Goal: Task Accomplishment & Management: Complete application form

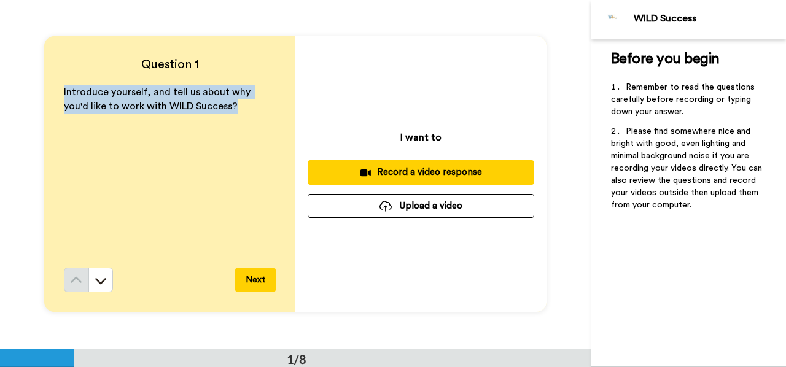
drag, startPoint x: 204, startPoint y: 106, endPoint x: 92, endPoint y: 93, distance: 112.6
click at [64, 91] on span "Introduce yourself, and tell us about why you'd like to work with WILD Success?" at bounding box center [158, 99] width 189 height 24
copy span "Introduce yourself, and tell us about why you'd like to work with WILD Success?"
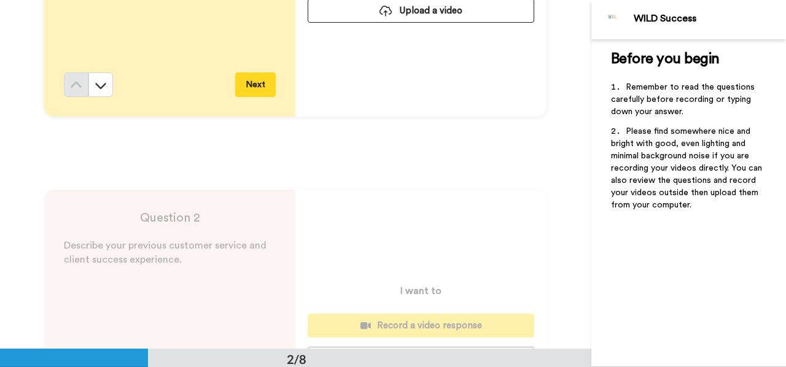
scroll to position [307, 0]
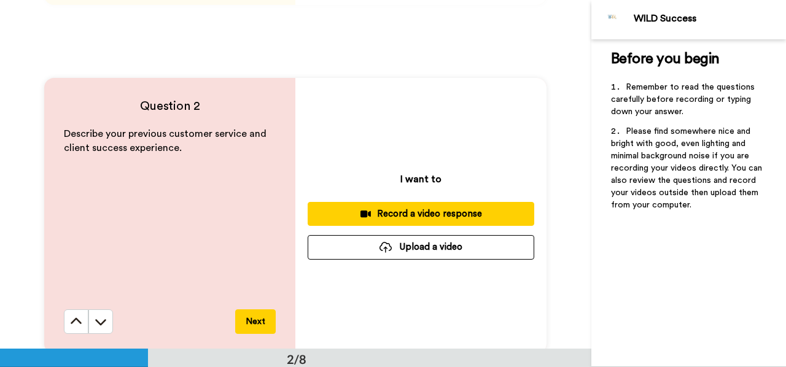
click at [187, 149] on p "Describe your previous customer service and client success experience." at bounding box center [170, 141] width 212 height 28
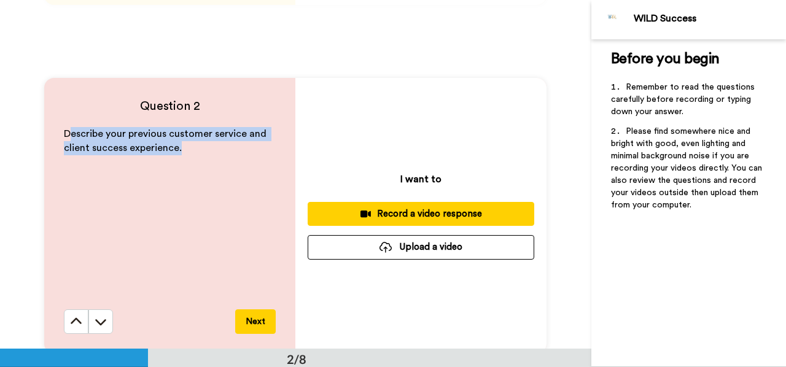
drag, startPoint x: 65, startPoint y: 133, endPoint x: 174, endPoint y: 146, distance: 110.1
click at [179, 146] on p "Describe your previous customer service and client success experience." at bounding box center [170, 141] width 212 height 28
drag, startPoint x: 62, startPoint y: 135, endPoint x: 188, endPoint y: 146, distance: 126.4
click at [188, 146] on p "Describe your previous customer service and client success experience." at bounding box center [170, 141] width 212 height 28
copy span "Describe your previous customer service and client success experience."
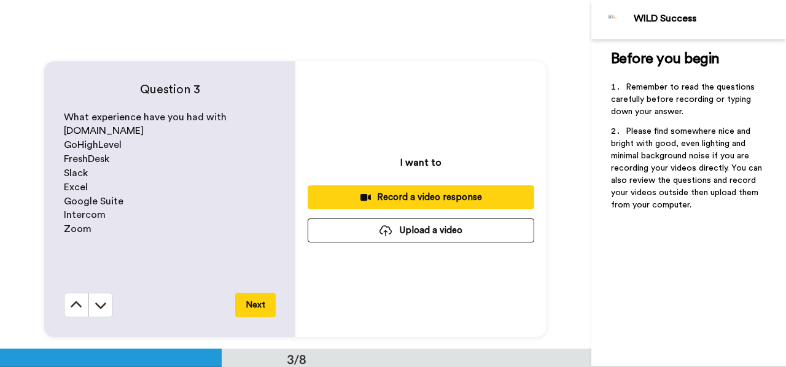
scroll to position [676, 0]
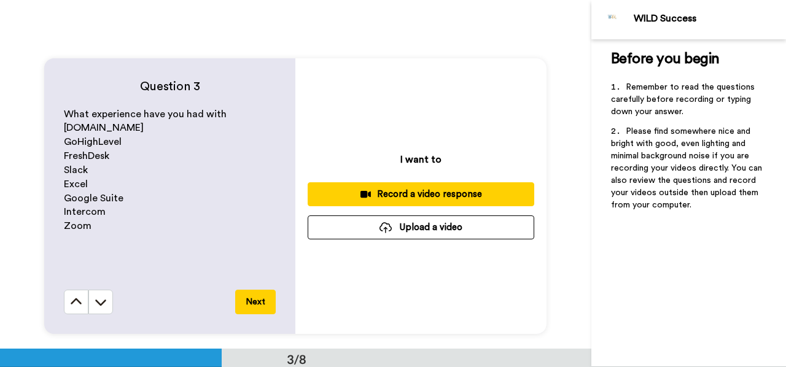
click at [126, 157] on p "FreshDesk" at bounding box center [170, 156] width 212 height 14
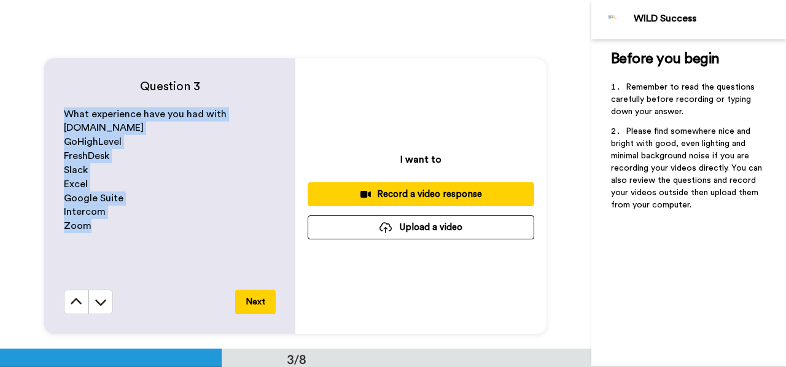
drag, startPoint x: 64, startPoint y: 115, endPoint x: 111, endPoint y: 224, distance: 118.4
click at [111, 224] on div "What experience have you had with [DOMAIN_NAME] GoHighLevel FreshDesk Slack Exc…" at bounding box center [170, 199] width 212 height 182
copy div "What experience have you had with [DOMAIN_NAME] GoHighLevel FreshDesk Slack Exc…"
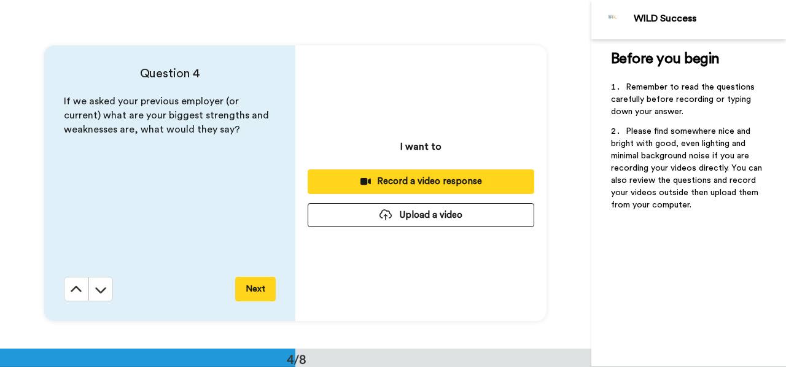
scroll to position [1045, 0]
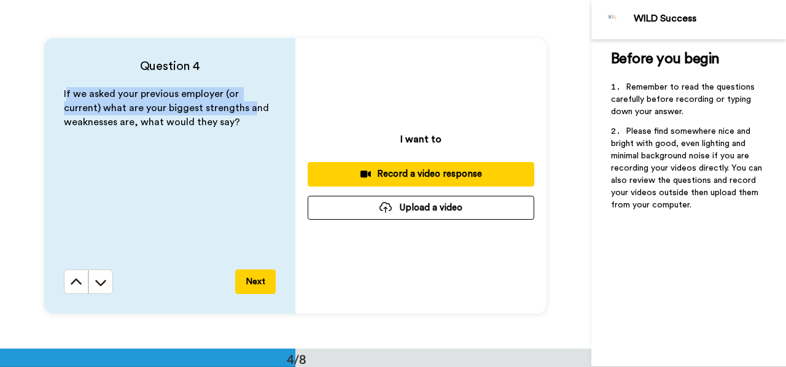
drag, startPoint x: 63, startPoint y: 95, endPoint x: 206, endPoint y: 109, distance: 143.9
click at [206, 109] on span "If we asked your previous employer (or current) what are your biggest strengths…" at bounding box center [168, 108] width 208 height 38
drag, startPoint x: 233, startPoint y: 122, endPoint x: 104, endPoint y: 100, distance: 130.2
click at [64, 94] on p "If we asked your previous employer (or current) what are your biggest strengths…" at bounding box center [170, 108] width 212 height 42
drag, startPoint x: 104, startPoint y: 100, endPoint x: 88, endPoint y: 101, distance: 16.6
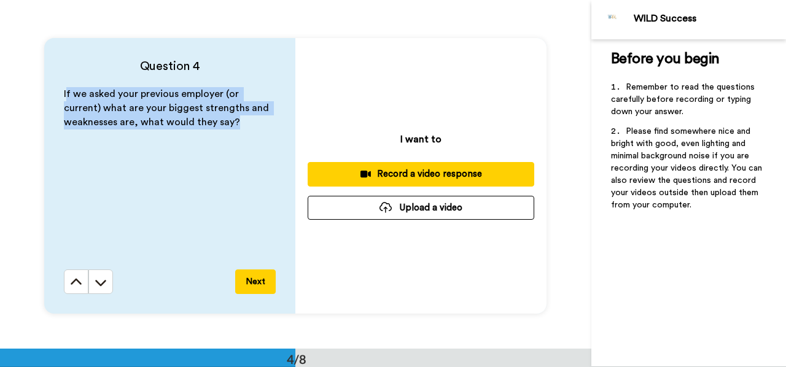
click at [88, 101] on p "If we asked your previous employer (or current) what are your biggest strengths…" at bounding box center [170, 108] width 212 height 42
click at [64, 92] on span "If we asked your previous employer (or current) what are your biggest strengths…" at bounding box center [168, 108] width 208 height 38
drag, startPoint x: 61, startPoint y: 93, endPoint x: 245, endPoint y: 117, distance: 185.3
click at [245, 117] on p "If we asked your previous employer (or current) what are your biggest strengths…" at bounding box center [170, 108] width 212 height 42
copy span "If we asked your previous employer (or current) what are your biggest strengths…"
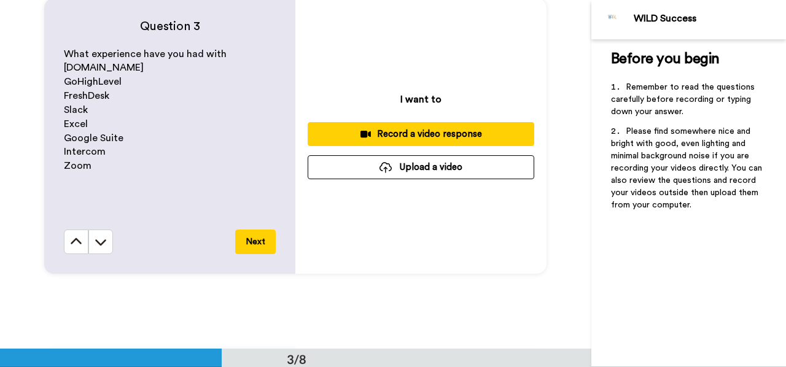
scroll to position [737, 0]
